Goal: Task Accomplishment & Management: Use online tool/utility

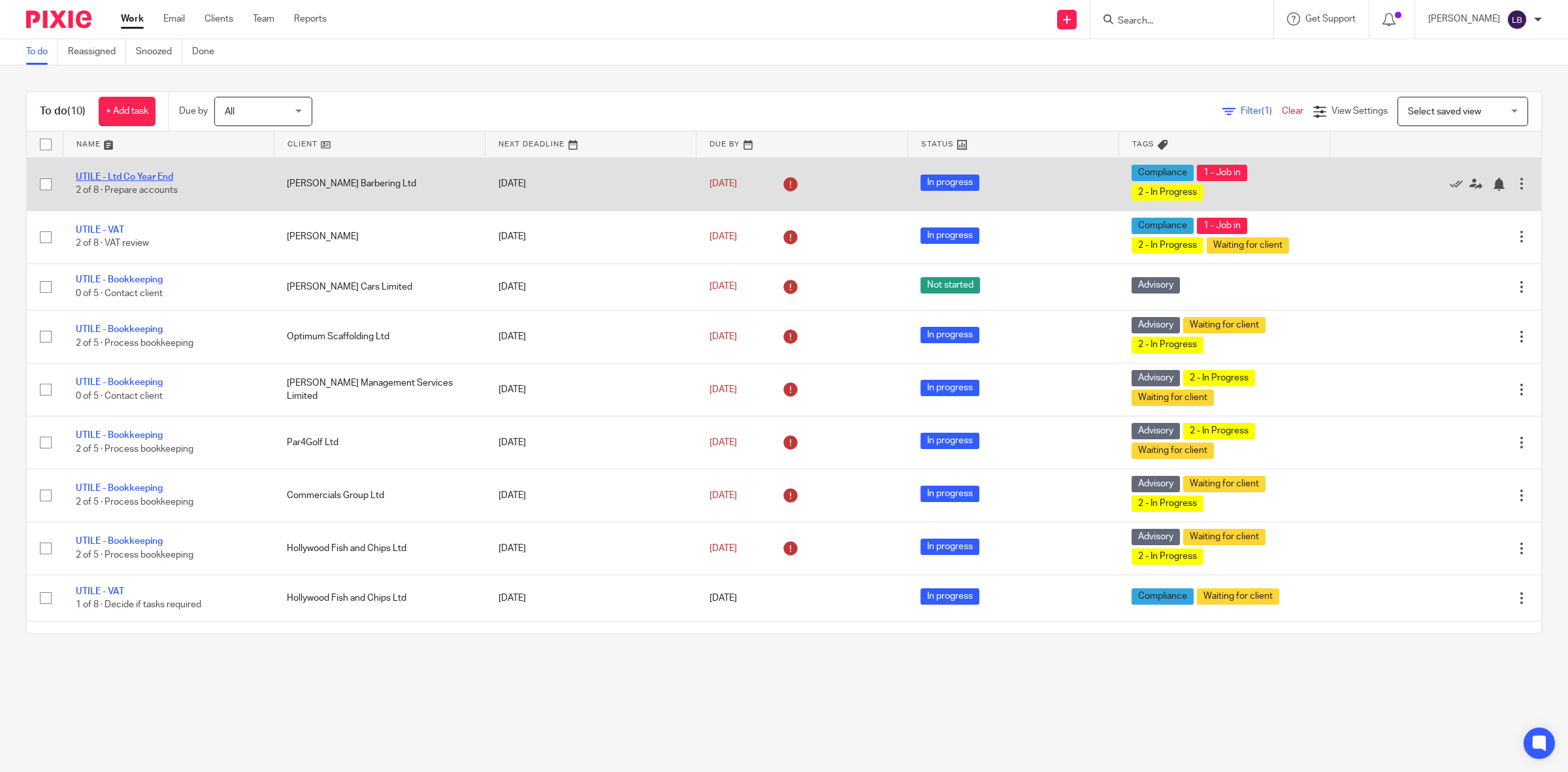
click at [160, 174] on link "UTILE - Ltd Co Year End" at bounding box center [124, 176] width 97 height 9
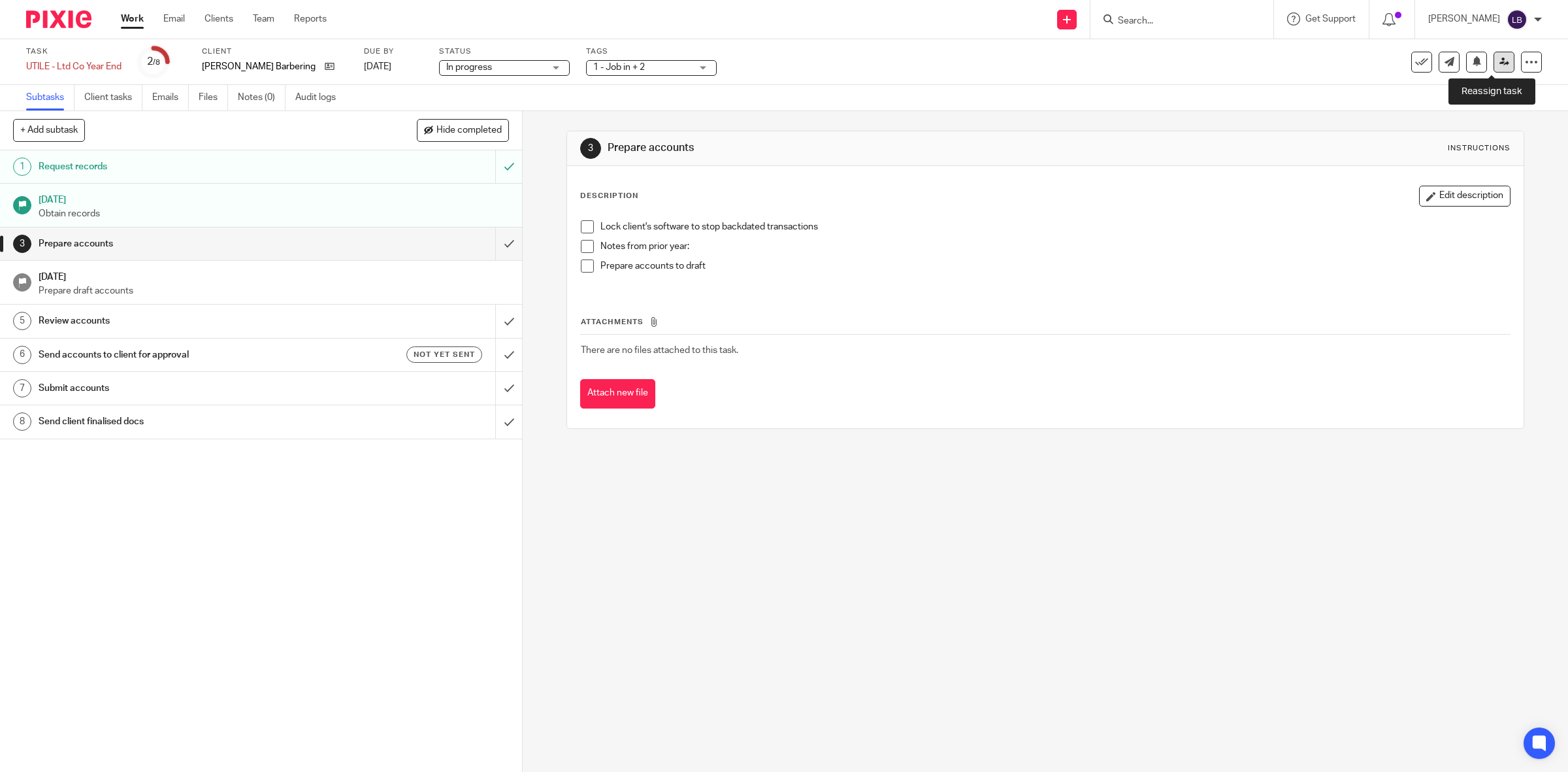
click at [1499, 63] on icon at bounding box center [1504, 61] width 10 height 10
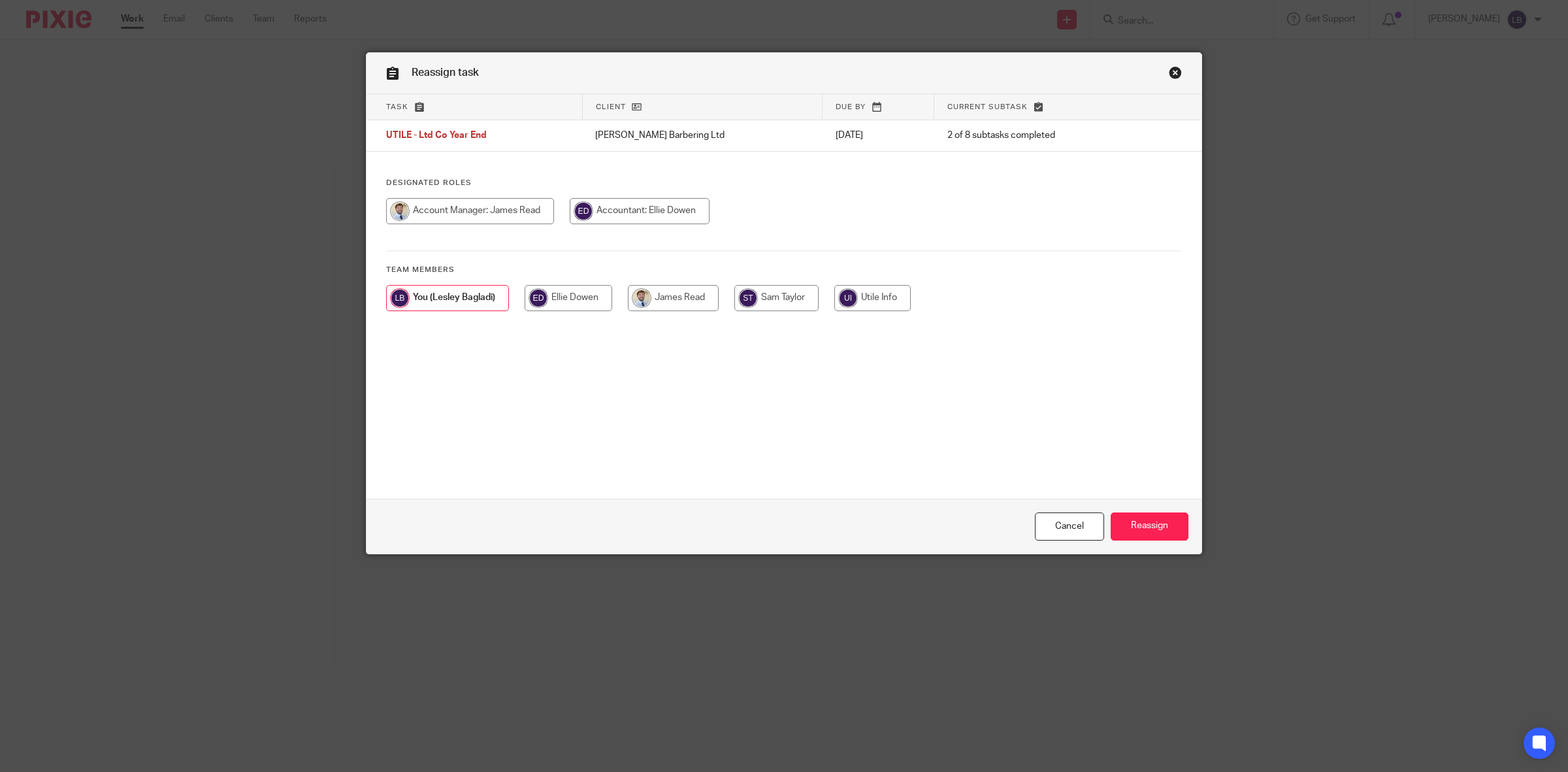
drag, startPoint x: 567, startPoint y: 295, endPoint x: 657, endPoint y: 419, distance: 153.2
click at [567, 298] on input "radio" at bounding box center [569, 298] width 87 height 26
radio input "true"
click at [1132, 521] on input "Reassign" at bounding box center [1149, 526] width 78 height 28
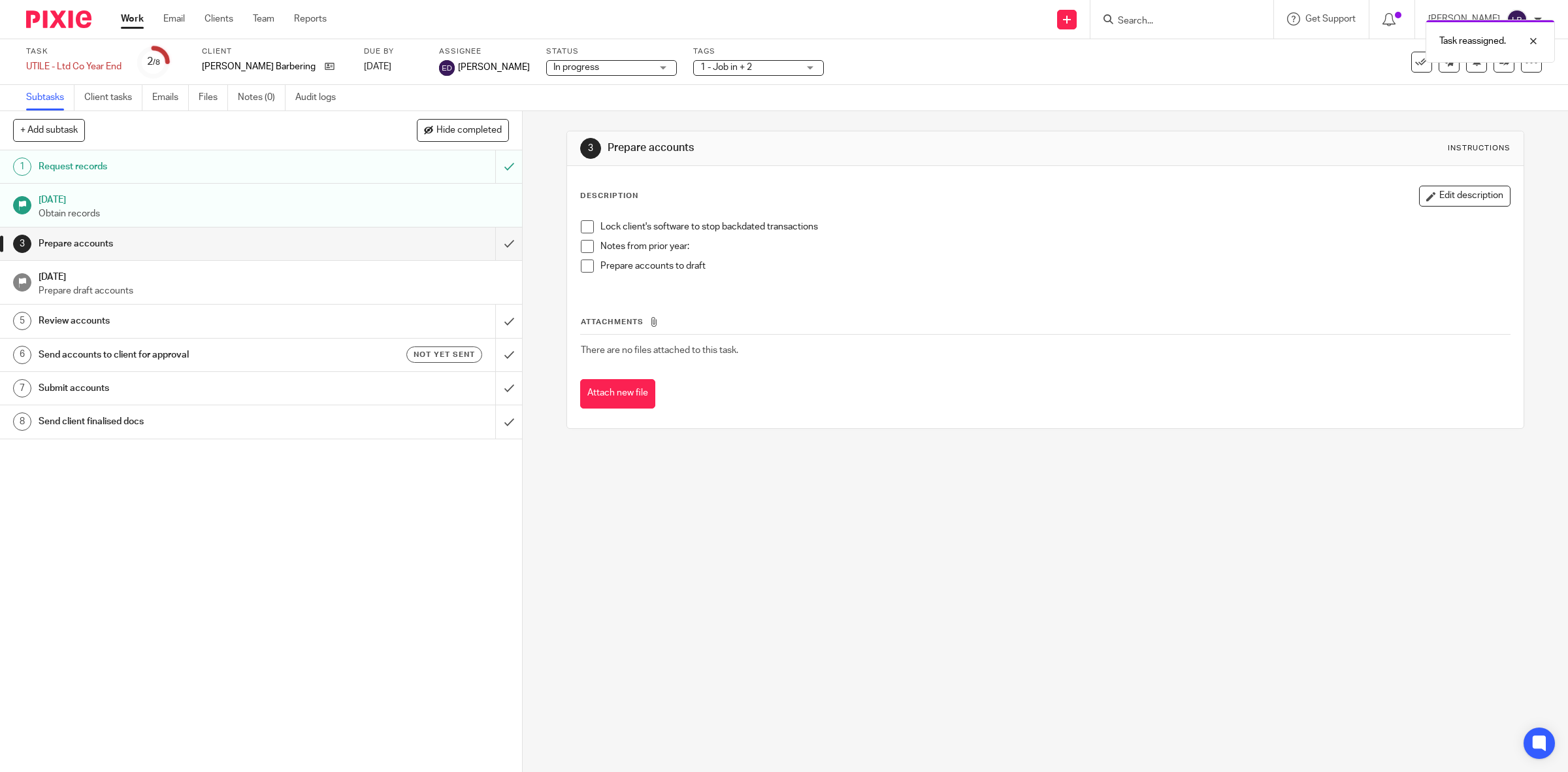
click at [138, 19] on link "Work" at bounding box center [132, 18] width 23 height 13
